Goal: Check status: Check status

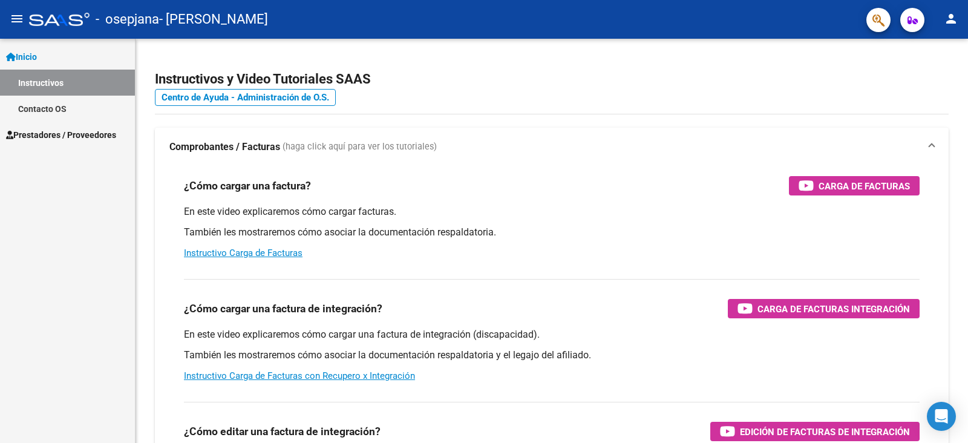
click at [73, 137] on span "Prestadores / Proveedores" at bounding box center [61, 134] width 110 height 13
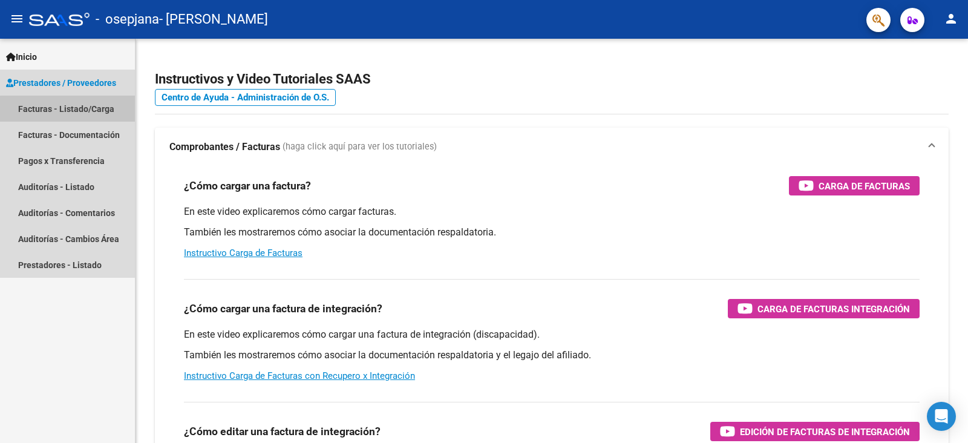
click at [89, 110] on link "Facturas - Listado/Carga" at bounding box center [67, 109] width 135 height 26
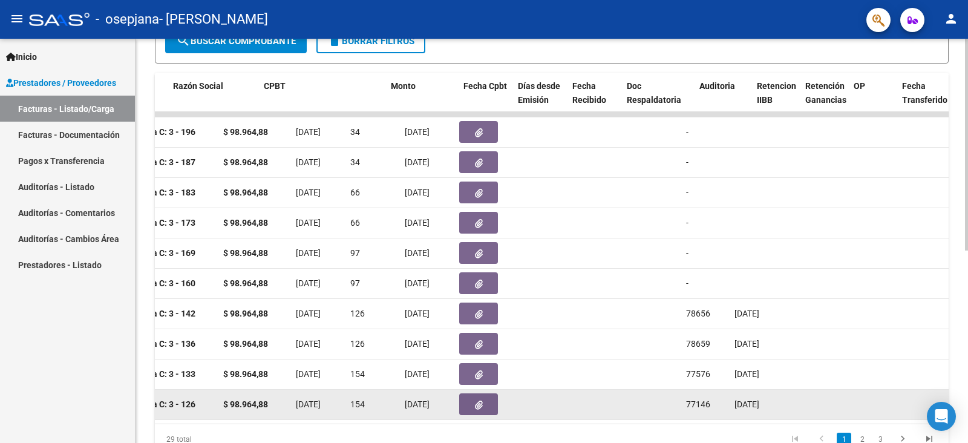
scroll to position [0, 321]
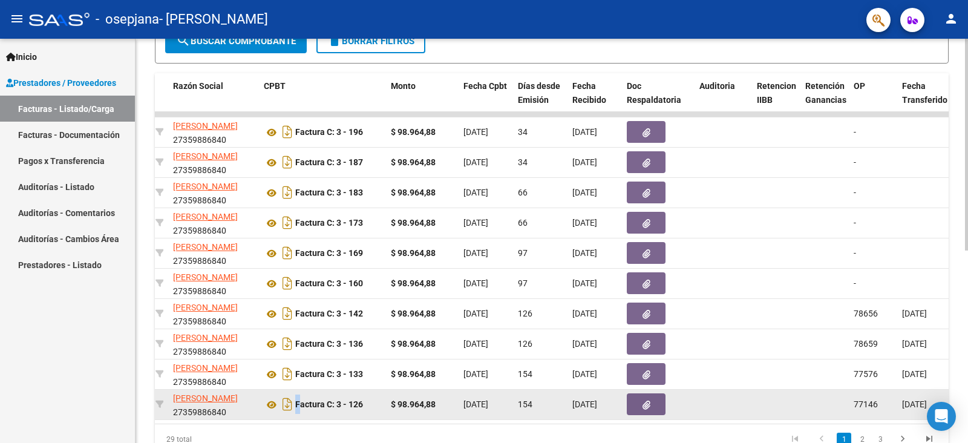
drag, startPoint x: 276, startPoint y: 416, endPoint x: 215, endPoint y: 419, distance: 60.6
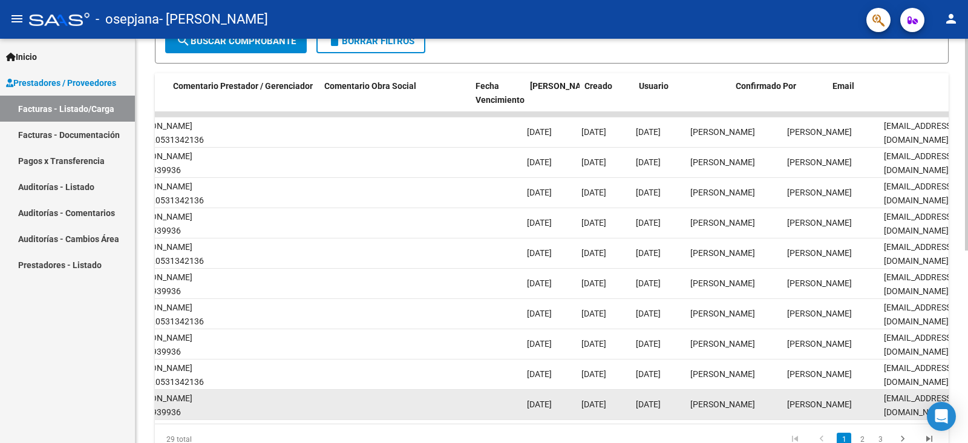
scroll to position [0, 1757]
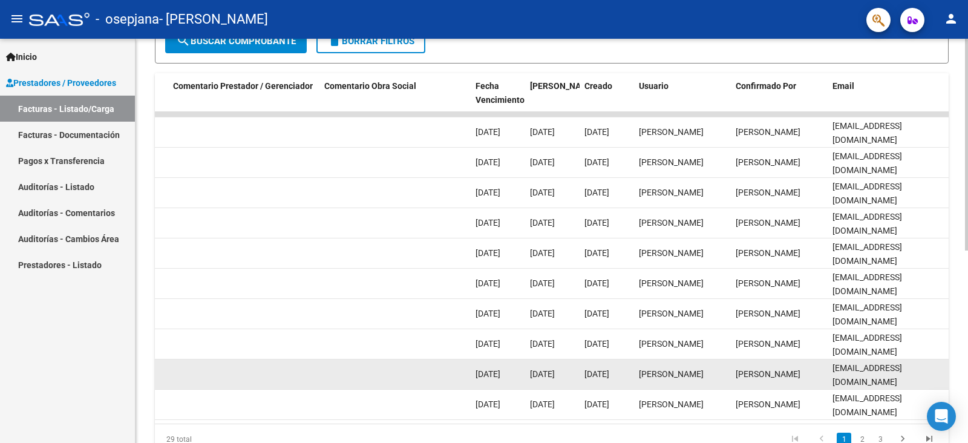
click at [880, 359] on datatable-body-cell "[EMAIL_ADDRESS][DOMAIN_NAME]" at bounding box center [888, 374] width 121 height 30
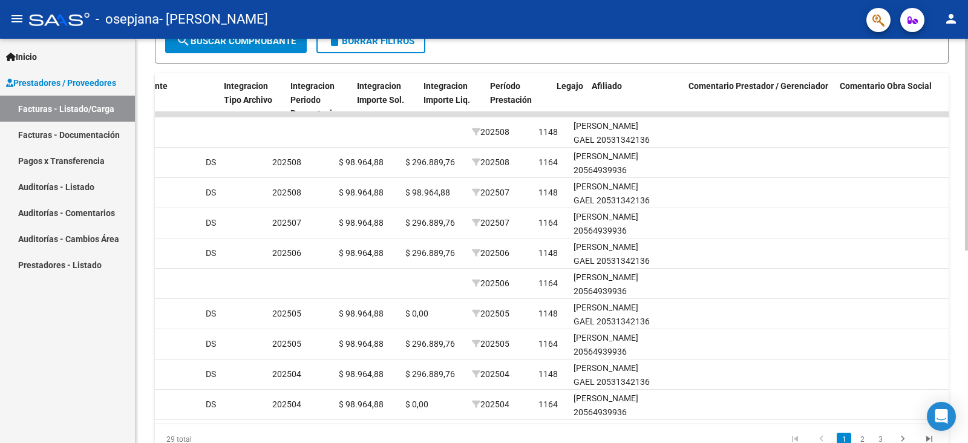
scroll to position [0, 1150]
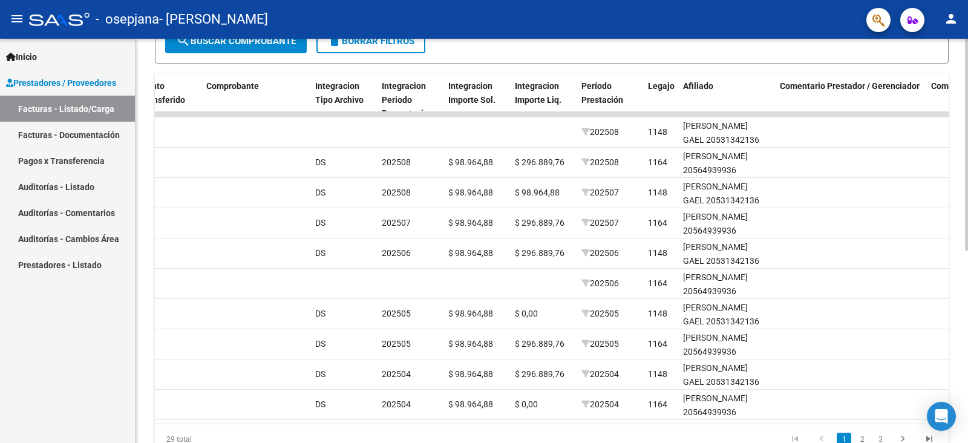
click at [546, 441] on datatable-pager "1 2 3" at bounding box center [630, 439] width 625 height 21
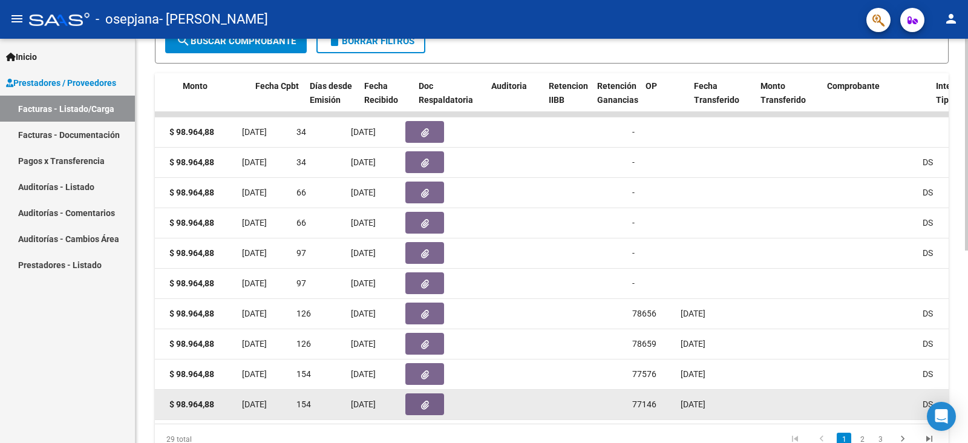
click at [292, 415] on datatable-body-cell "[DATE]" at bounding box center [264, 405] width 54 height 30
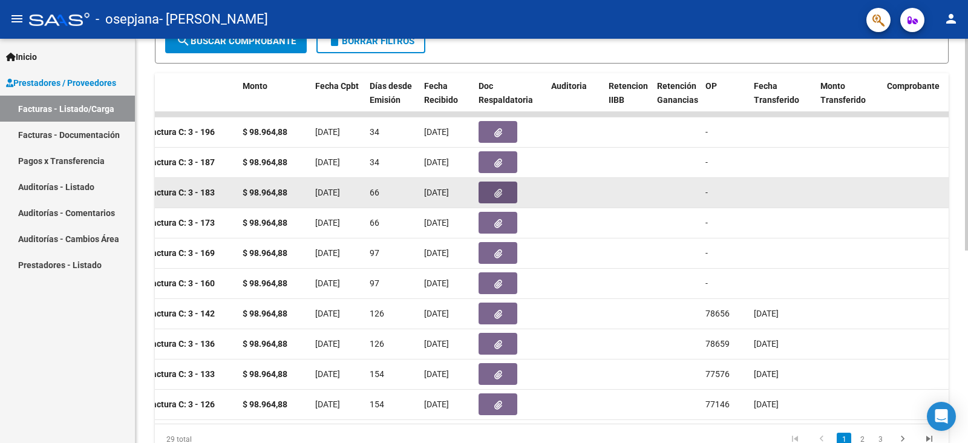
click at [497, 191] on icon "button" at bounding box center [498, 193] width 8 height 9
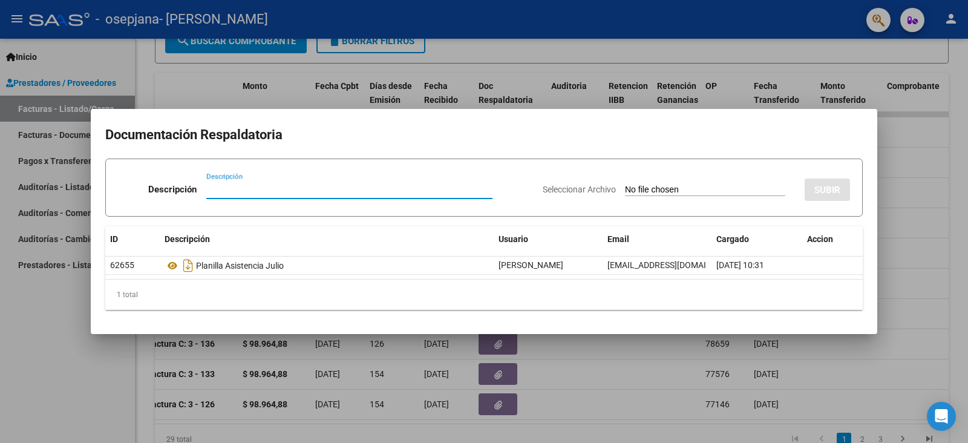
click at [517, 89] on div at bounding box center [484, 221] width 968 height 443
click at [517, 89] on div "Doc Respaldatoria" at bounding box center [510, 93] width 63 height 28
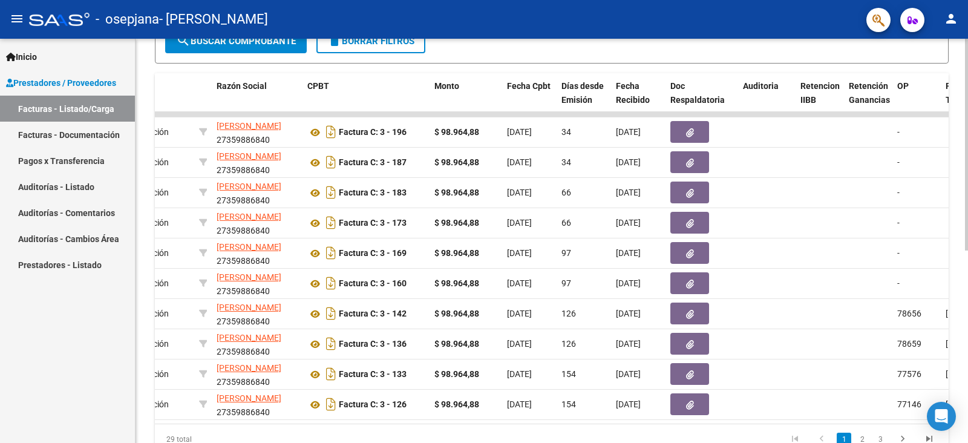
scroll to position [0, 270]
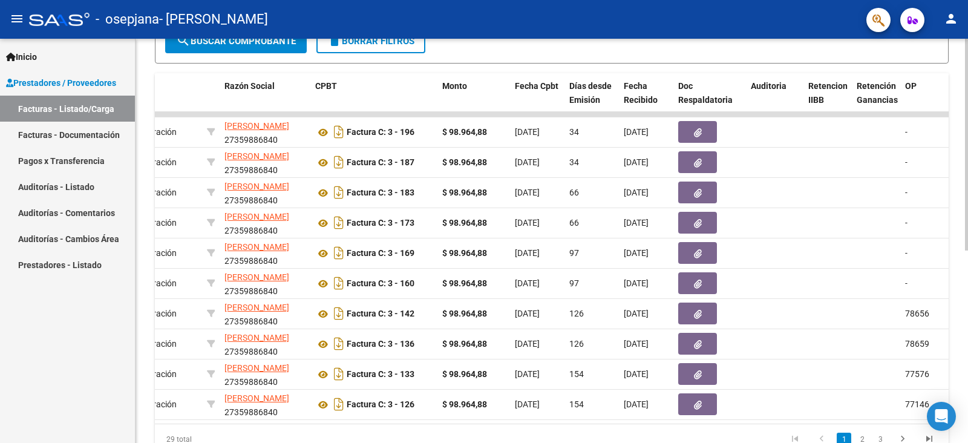
click at [384, 421] on datatable-selection "60196 Integración [PERSON_NAME] [PERSON_NAME] 27359886840 Factura C: 3 - 196 $ …" at bounding box center [282, 417] width 794 height 11
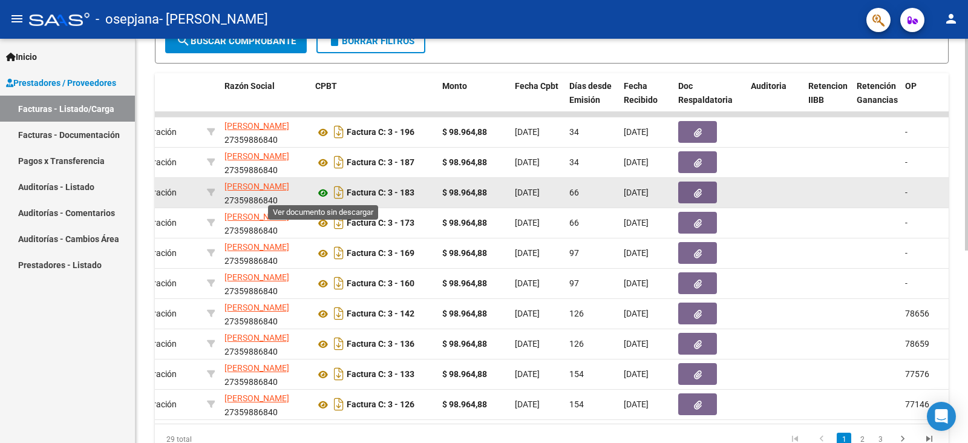
click at [324, 192] on icon at bounding box center [323, 193] width 16 height 15
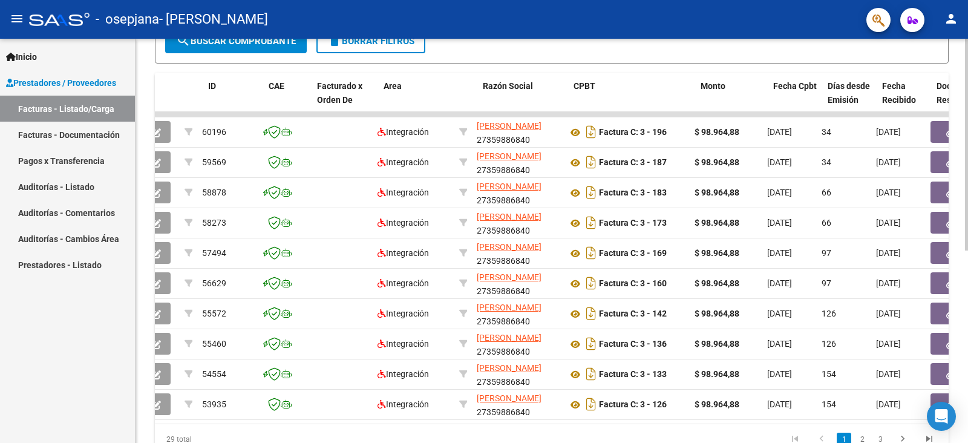
scroll to position [0, 0]
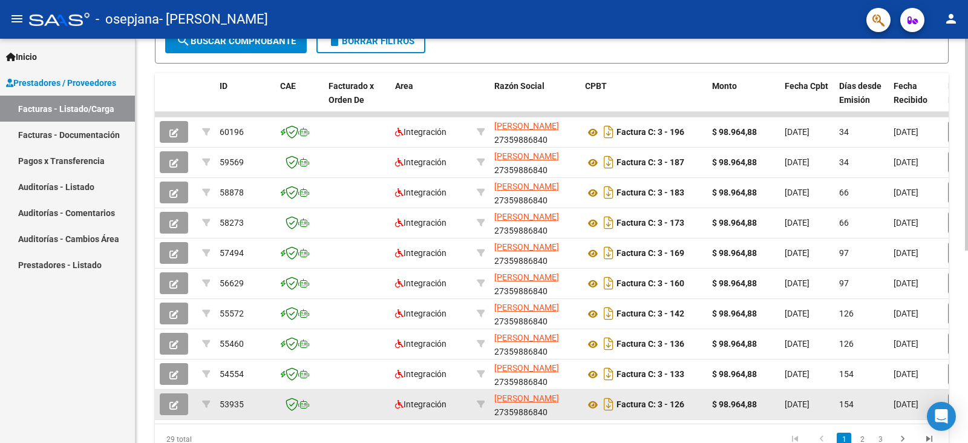
click at [284, 419] on datatable-body-cell at bounding box center [299, 405] width 48 height 30
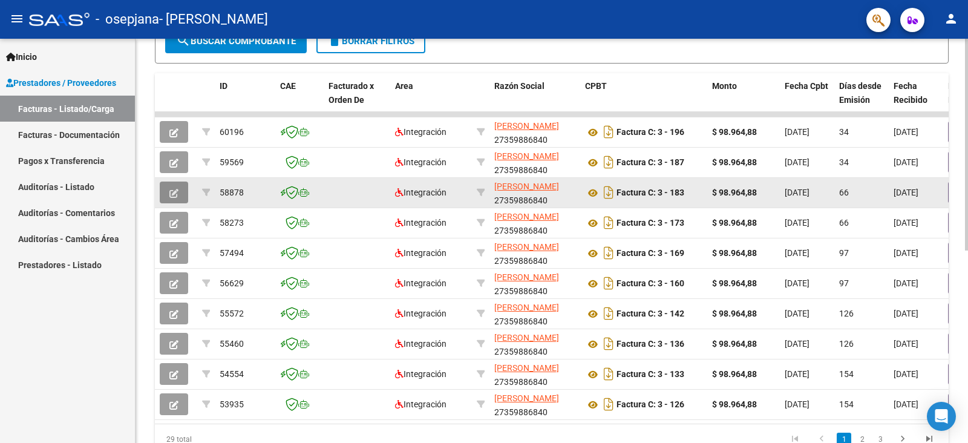
click at [177, 191] on icon "button" at bounding box center [173, 193] width 9 height 9
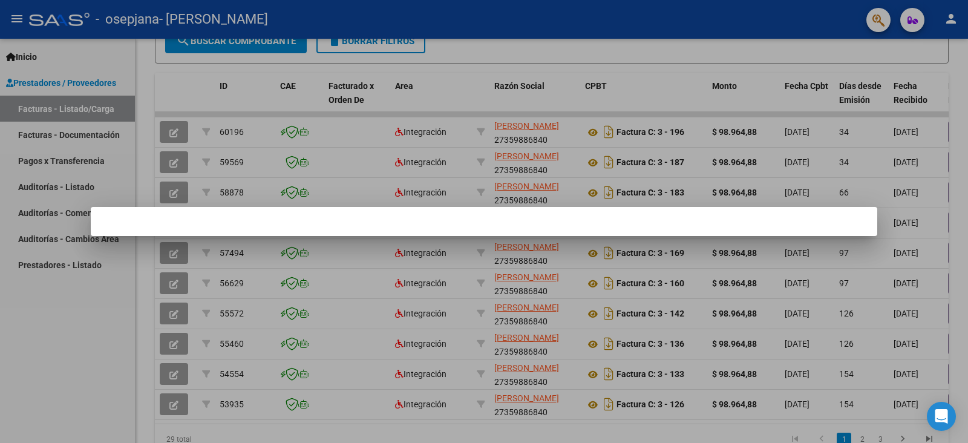
click at [252, 250] on div at bounding box center [484, 221] width 968 height 443
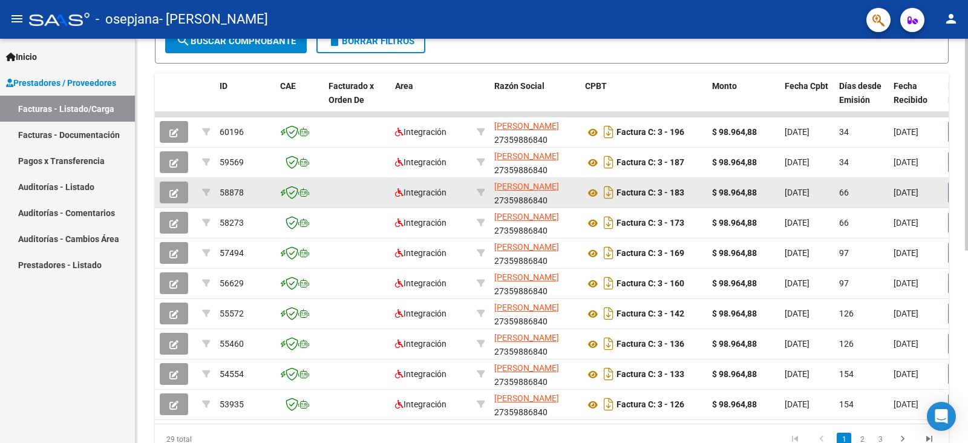
click at [174, 194] on icon "button" at bounding box center [173, 193] width 9 height 9
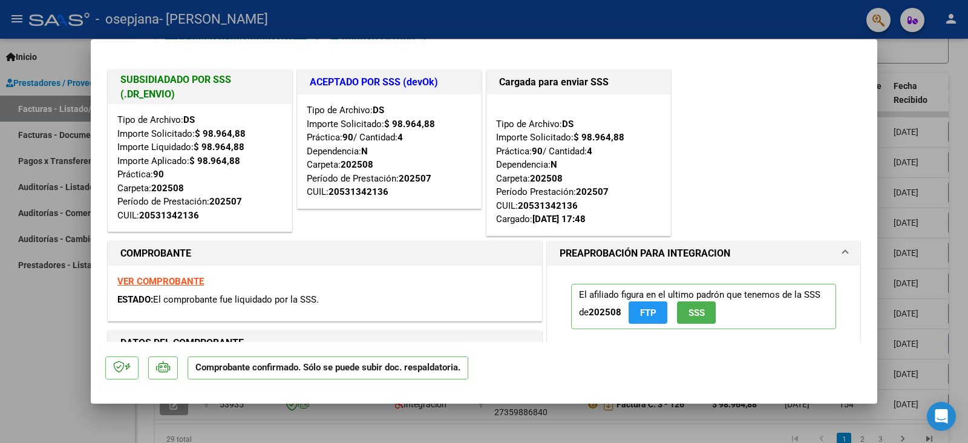
click at [945, 66] on div at bounding box center [484, 221] width 968 height 443
click at [945, 66] on div "Video tutorial PRESTADORES -> Listado de CPBTs Emitidos por Prestadores / Prove…" at bounding box center [552, 103] width 794 height 703
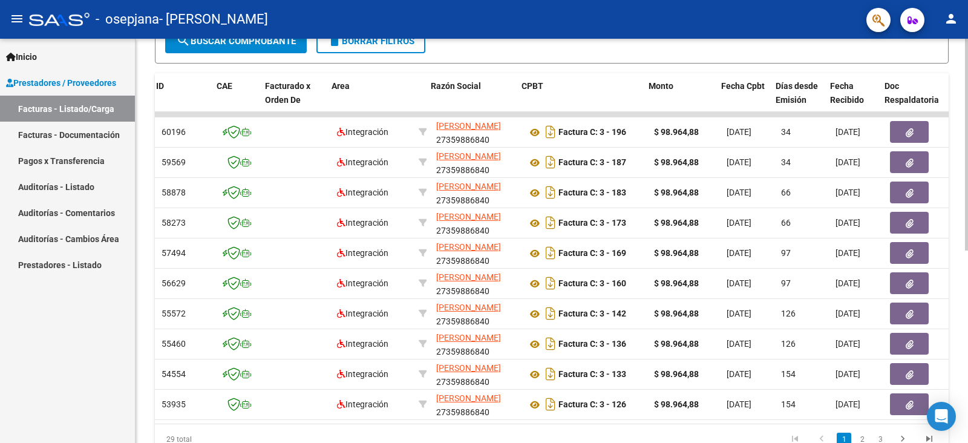
scroll to position [0, 68]
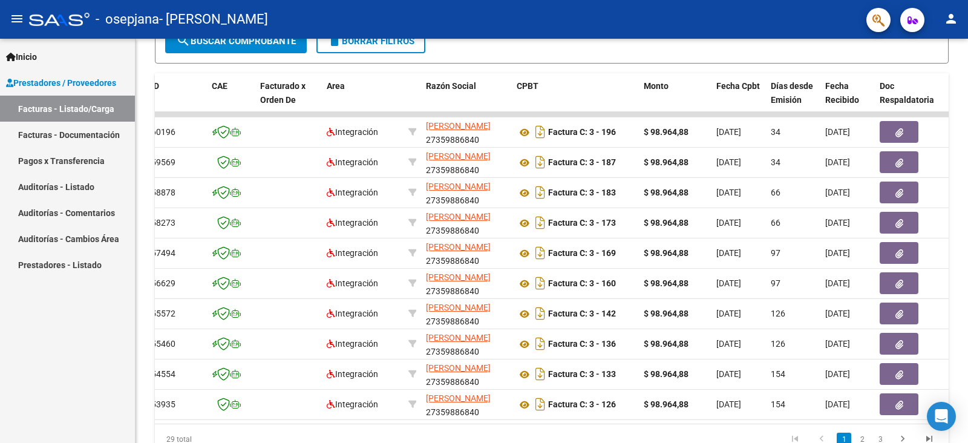
click at [951, 21] on mat-icon "person" at bounding box center [951, 18] width 15 height 15
click at [930, 76] on button "exit_to_app Salir" at bounding box center [927, 79] width 74 height 29
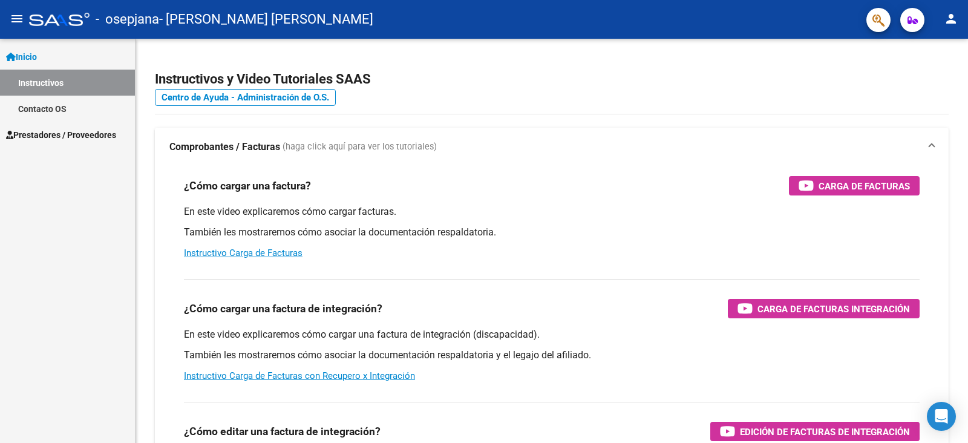
click at [65, 132] on span "Prestadores / Proveedores" at bounding box center [61, 134] width 110 height 13
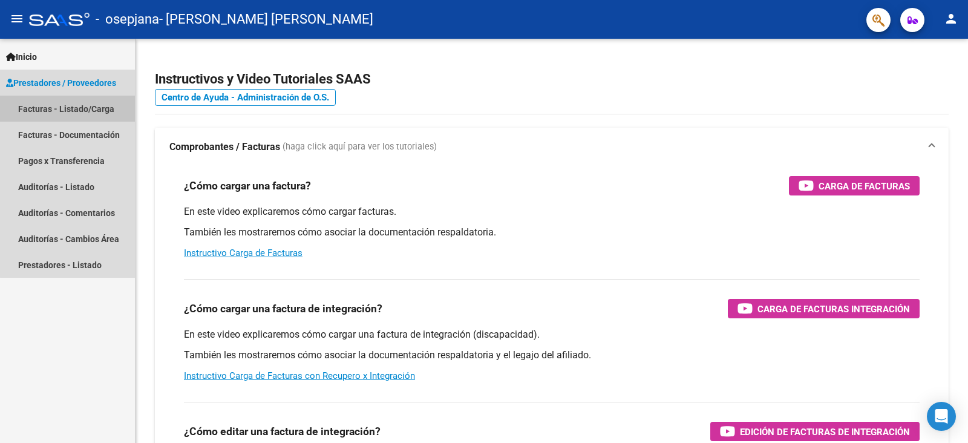
click at [80, 112] on link "Facturas - Listado/Carga" at bounding box center [67, 109] width 135 height 26
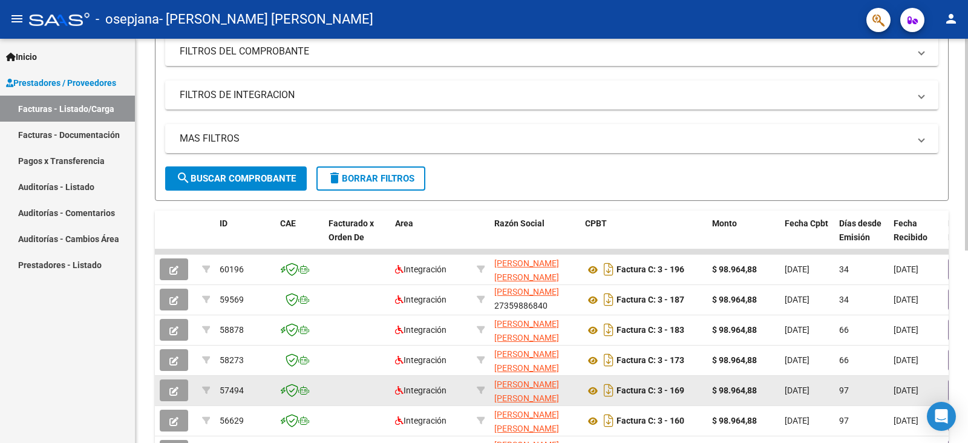
scroll to position [229, 0]
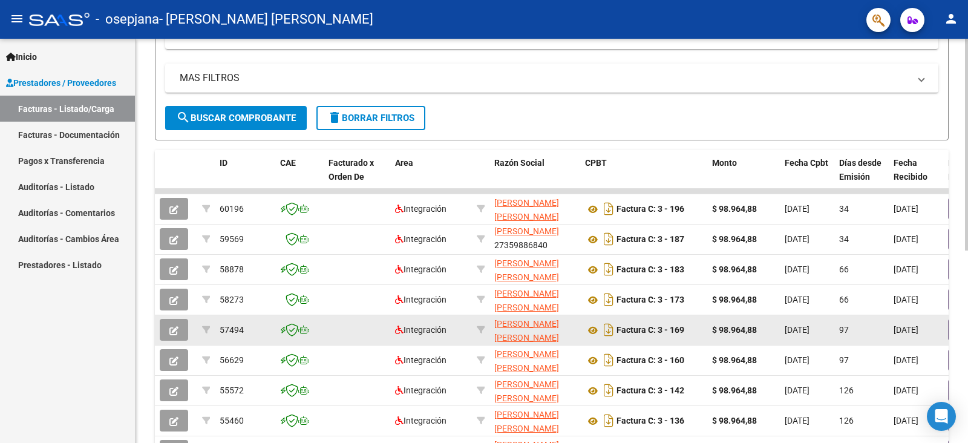
click at [176, 330] on icon "button" at bounding box center [173, 330] width 9 height 9
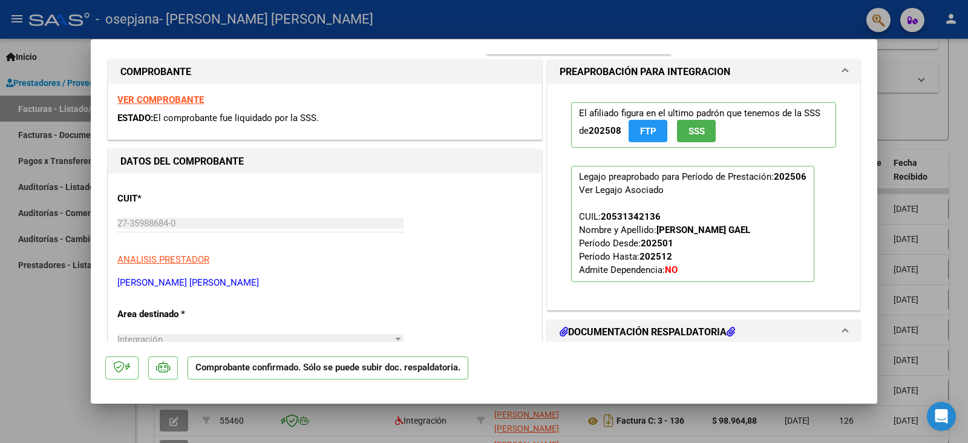
scroll to position [0, 0]
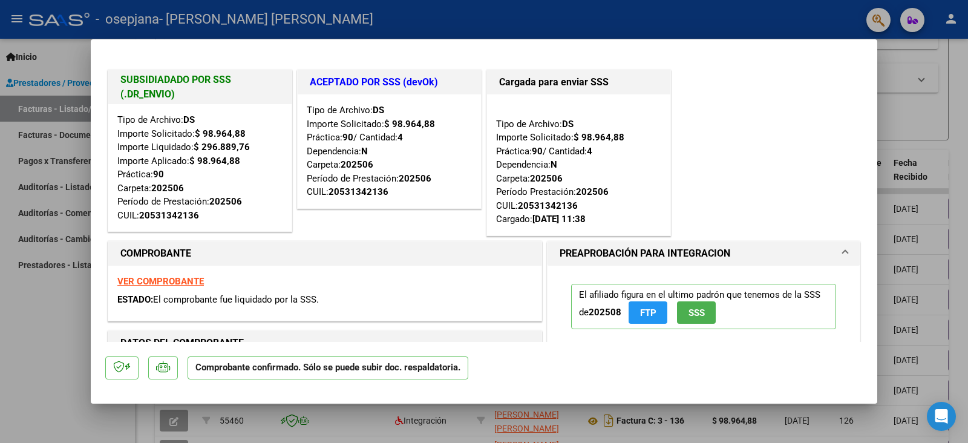
click at [917, 112] on div at bounding box center [484, 221] width 968 height 443
click at [917, 112] on form "Filtros Id Area Area Todos Confirmado Mostrar totalizadores FILTROS DEL COMPROB…" at bounding box center [552, 27] width 794 height 226
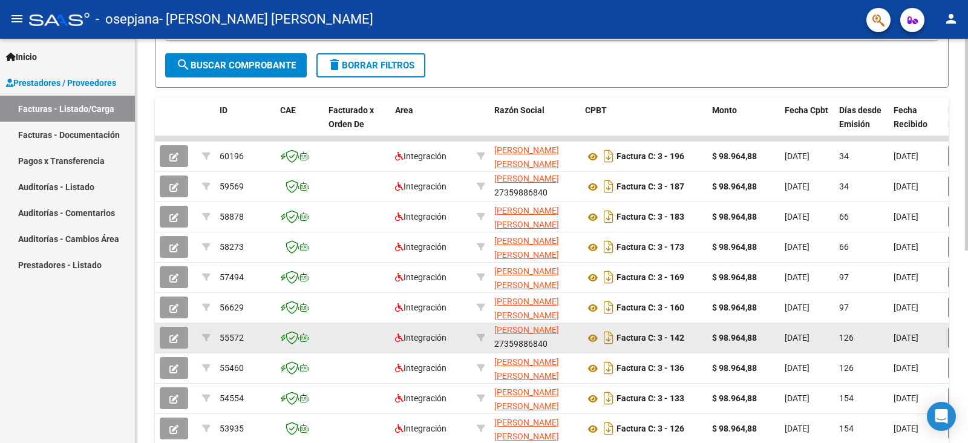
scroll to position [290, 0]
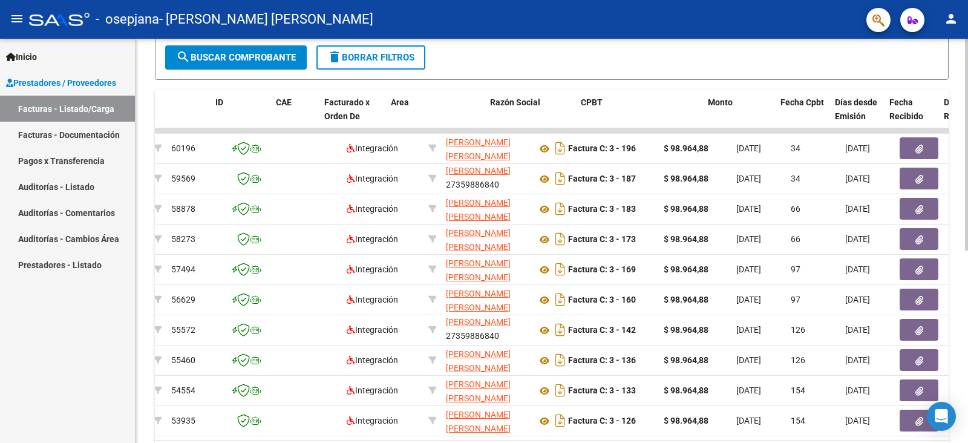
click at [415, 438] on datatable-selection "60196 Integración [PERSON_NAME] [PERSON_NAME] 27359886840 Factura C: 3 - 196 $ …" at bounding box center [504, 433] width 794 height 11
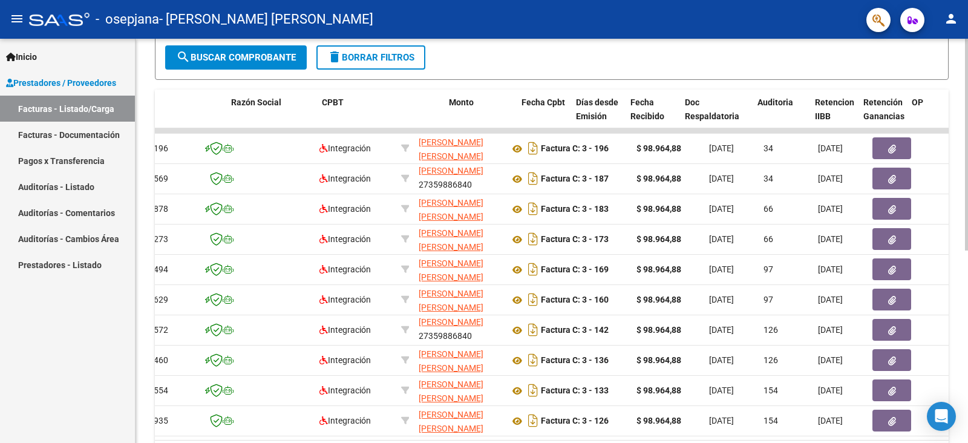
scroll to position [0, 383]
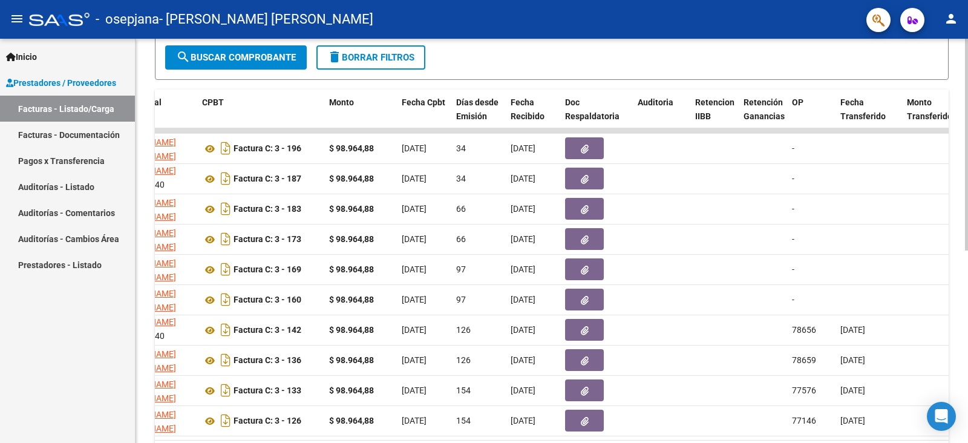
drag, startPoint x: 525, startPoint y: 438, endPoint x: 535, endPoint y: 437, distance: 10.4
click at [532, 437] on datatable-body "60196 Integración [PERSON_NAME] [PERSON_NAME] 27359886840 Factura C: 3 - 196 $ …" at bounding box center [552, 284] width 794 height 312
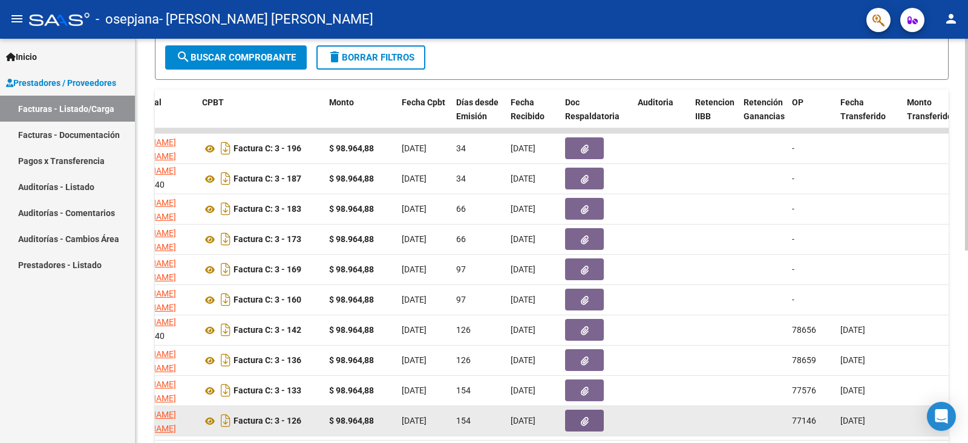
drag, startPoint x: 580, startPoint y: 430, endPoint x: 587, endPoint y: 429, distance: 6.8
click at [587, 429] on button "button" at bounding box center [584, 421] width 39 height 22
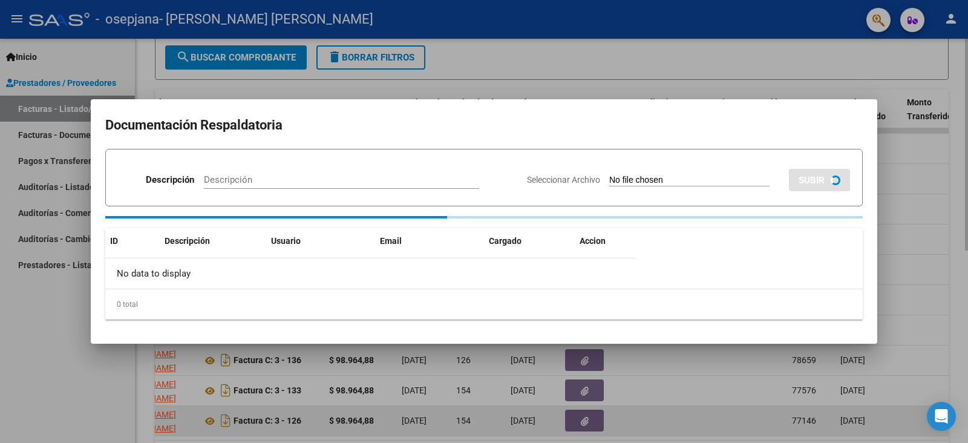
click at [588, 428] on div at bounding box center [484, 221] width 968 height 443
click at [588, 428] on button "button" at bounding box center [584, 421] width 39 height 22
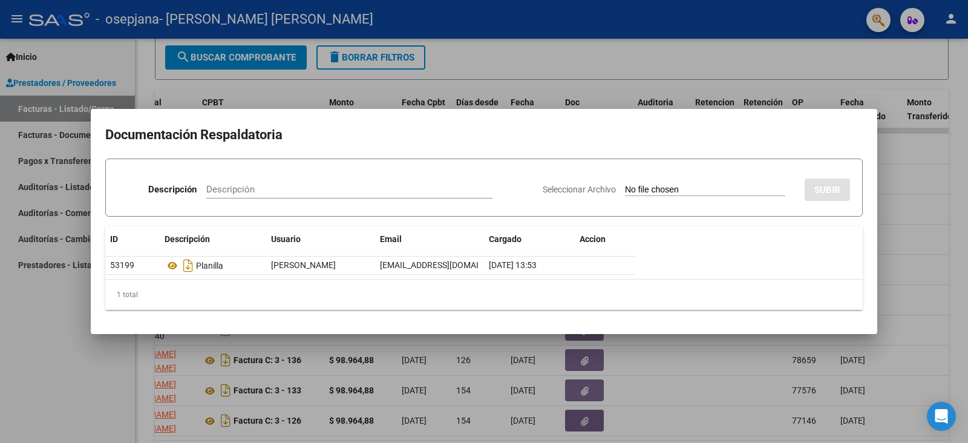
click at [638, 78] on div at bounding box center [484, 221] width 968 height 443
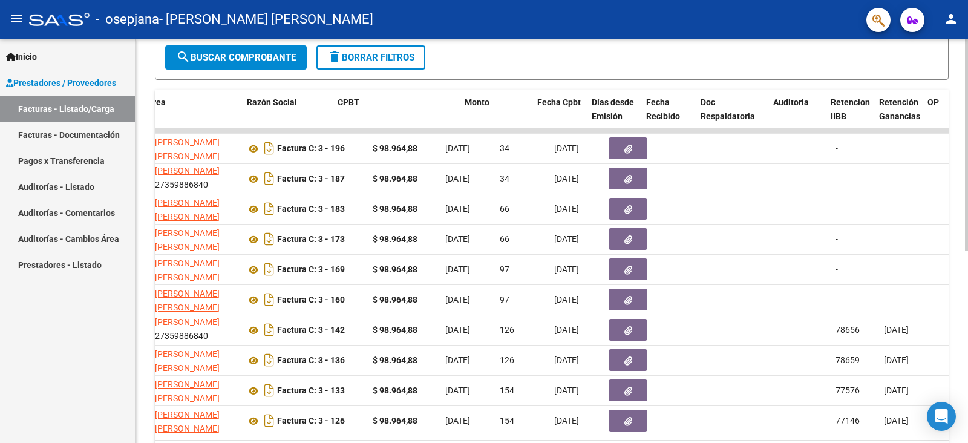
scroll to position [0, 184]
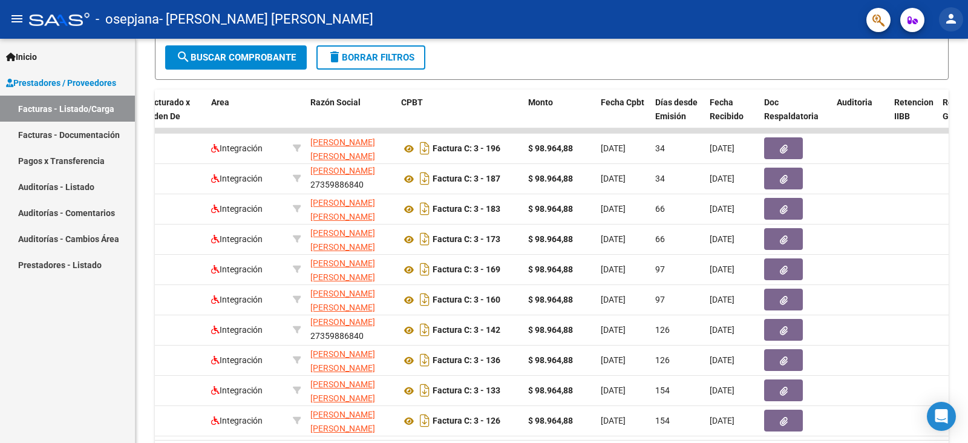
click at [952, 17] on mat-icon "person" at bounding box center [951, 18] width 15 height 15
click at [934, 86] on button "exit_to_app Salir" at bounding box center [927, 79] width 74 height 29
